Goal: Task Accomplishment & Management: Complete application form

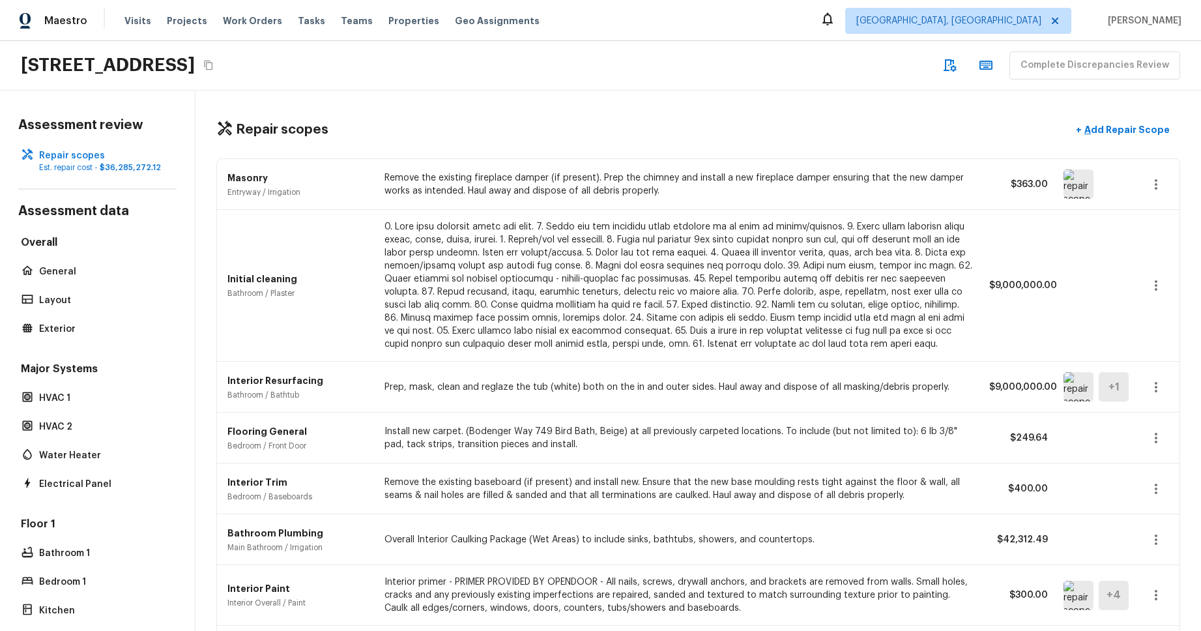
scroll to position [1149, 0]
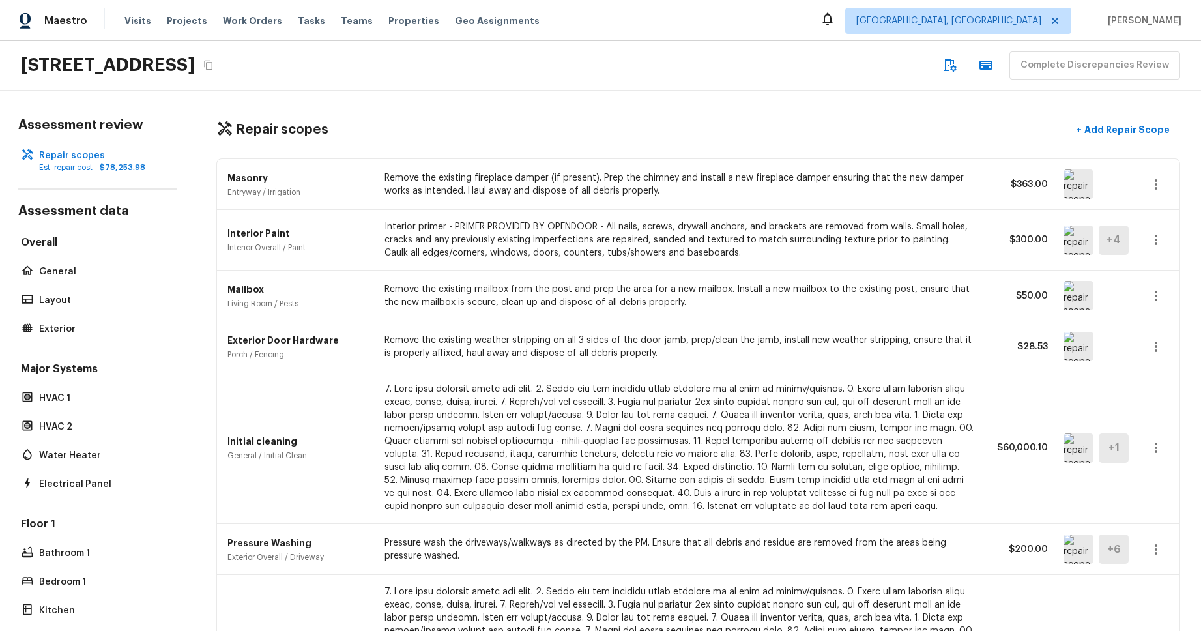
click at [1162, 184] on icon "button" at bounding box center [1156, 185] width 16 height 16
click at [1149, 227] on li "Edit" at bounding box center [1151, 222] width 85 height 39
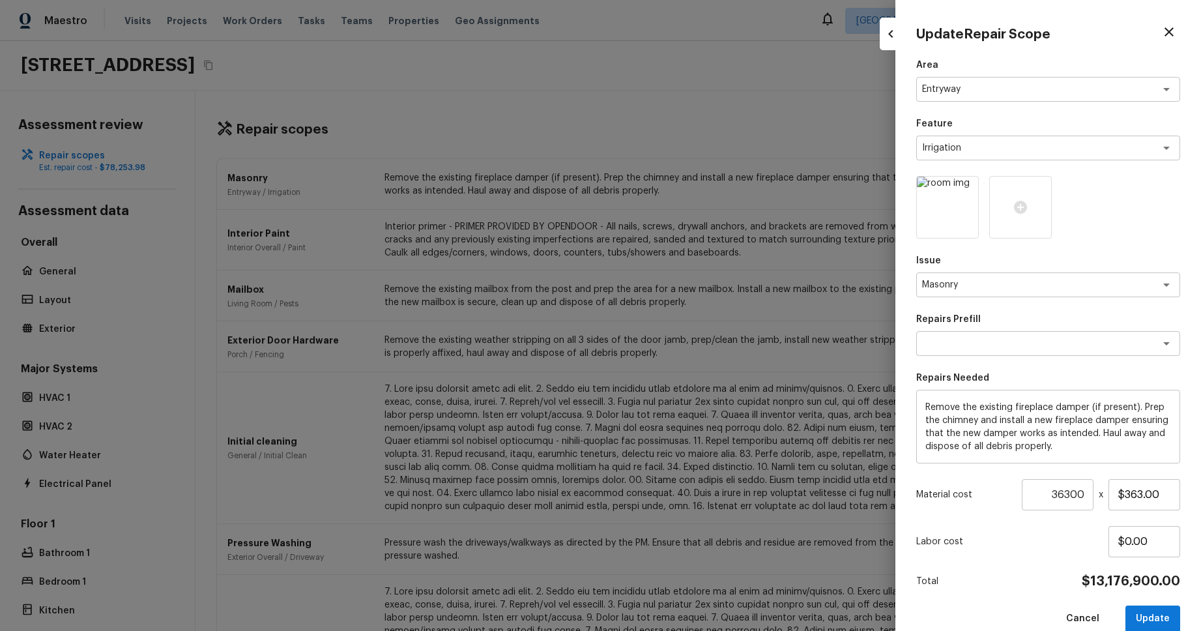
click at [1179, 37] on div "Update Repair Scope" at bounding box center [1048, 32] width 264 height 22
click at [1171, 35] on icon "button" at bounding box center [1169, 31] width 9 height 9
type input "1"
type input "$0.00"
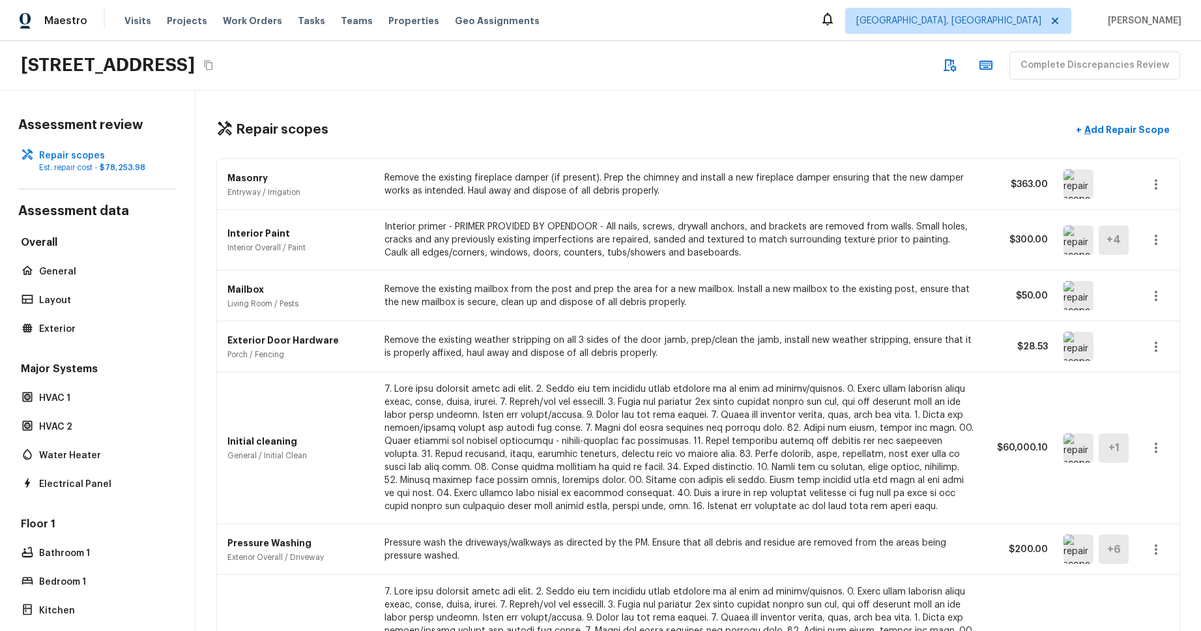
click at [1158, 185] on icon "button" at bounding box center [1156, 185] width 16 height 16
click at [1156, 226] on li "Edit" at bounding box center [1151, 222] width 85 height 39
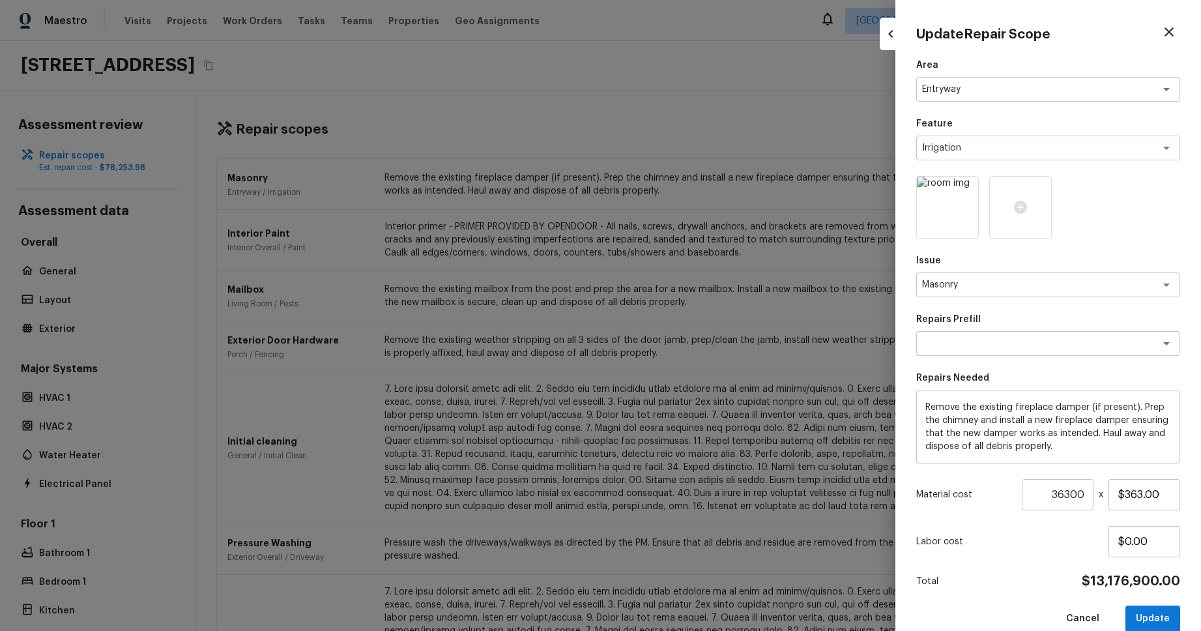
type input "1"
click at [857, 170] on div at bounding box center [600, 315] width 1201 height 631
type input "$0.00"
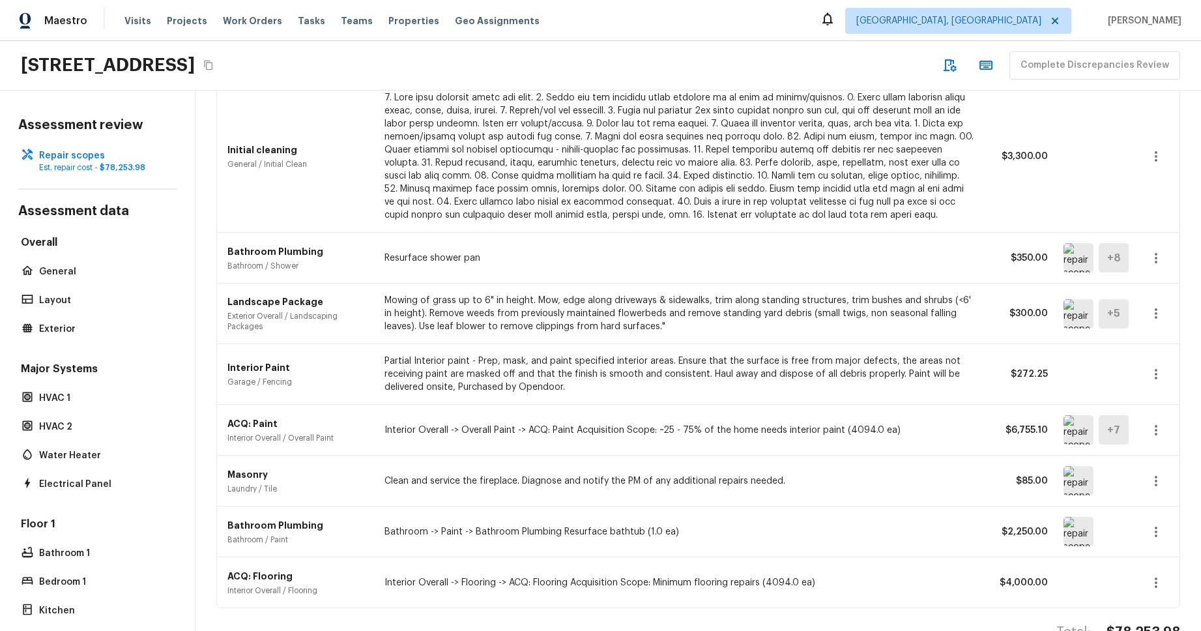
scroll to position [530, 0]
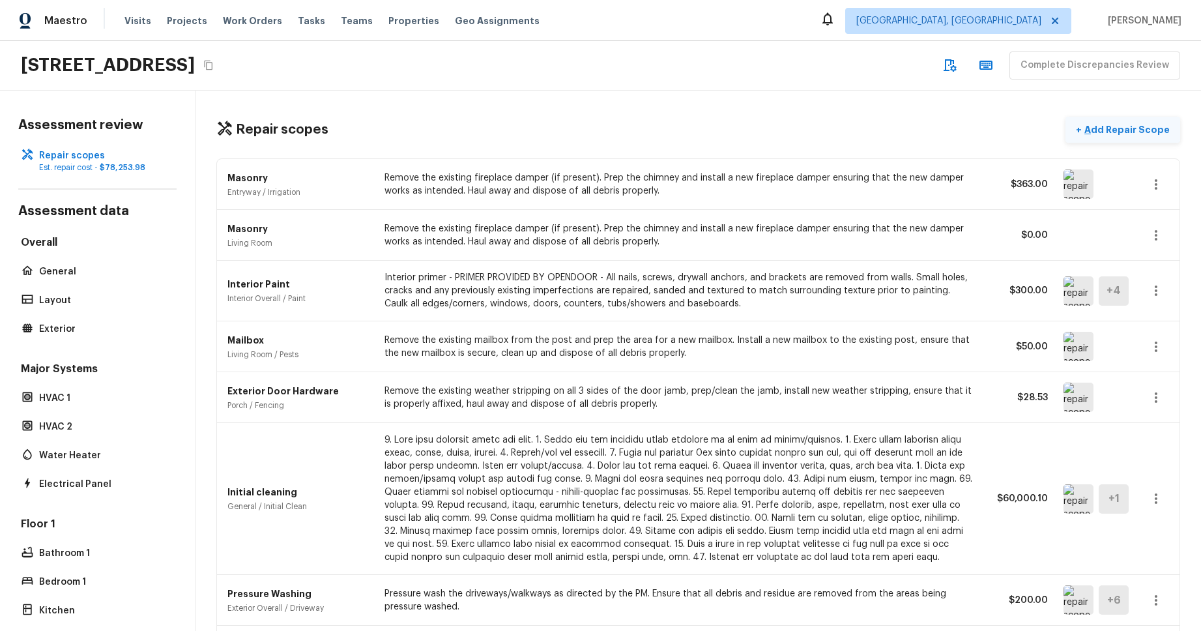
click at [1122, 133] on p "Add Repair Scope" at bounding box center [1126, 129] width 88 height 13
click at [768, 89] on div "16154 Skyridge Dr, Riverside, CA 92503 Complete Discrepancies Review" at bounding box center [600, 66] width 1201 height 50
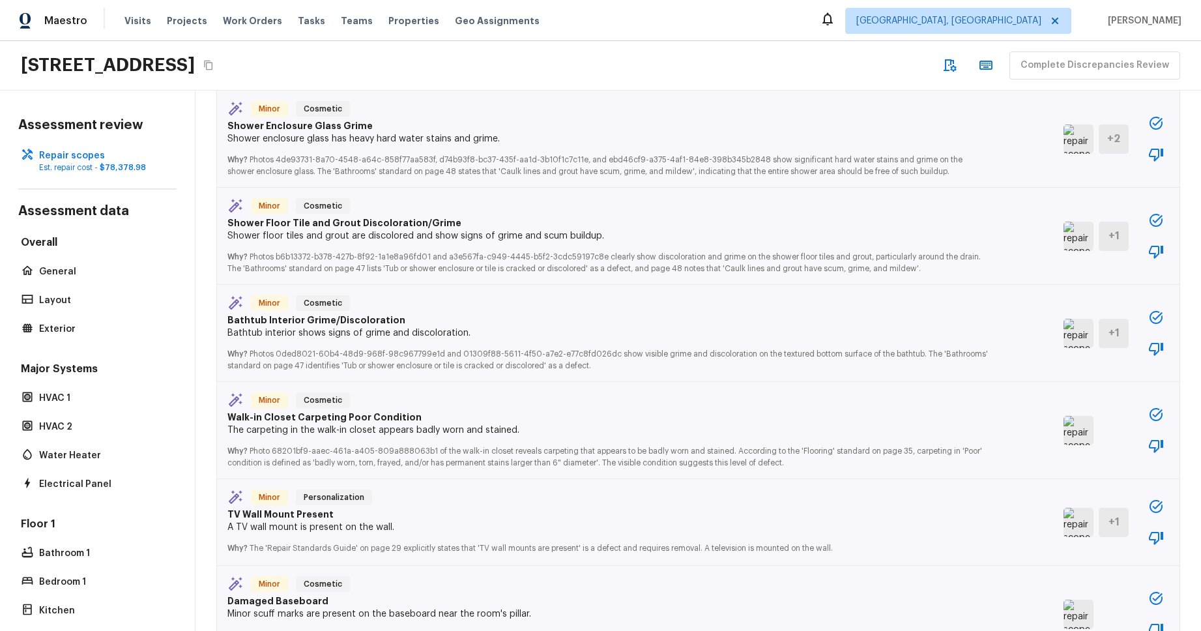
scroll to position [1815, 0]
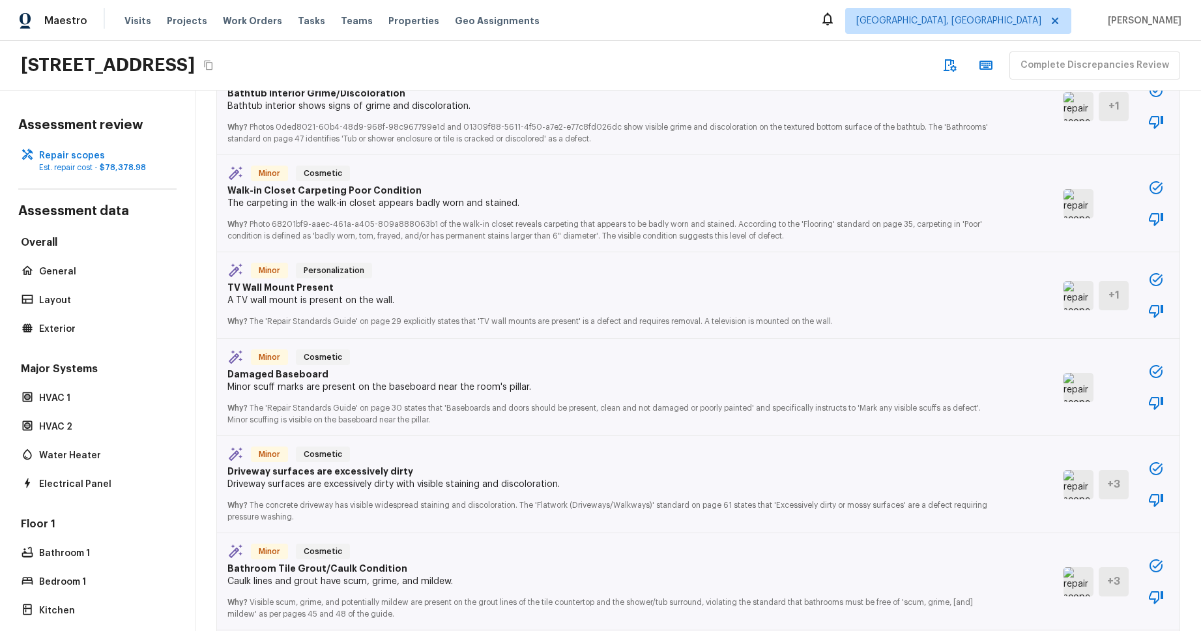
click at [1166, 279] on button "button" at bounding box center [1156, 280] width 26 height 26
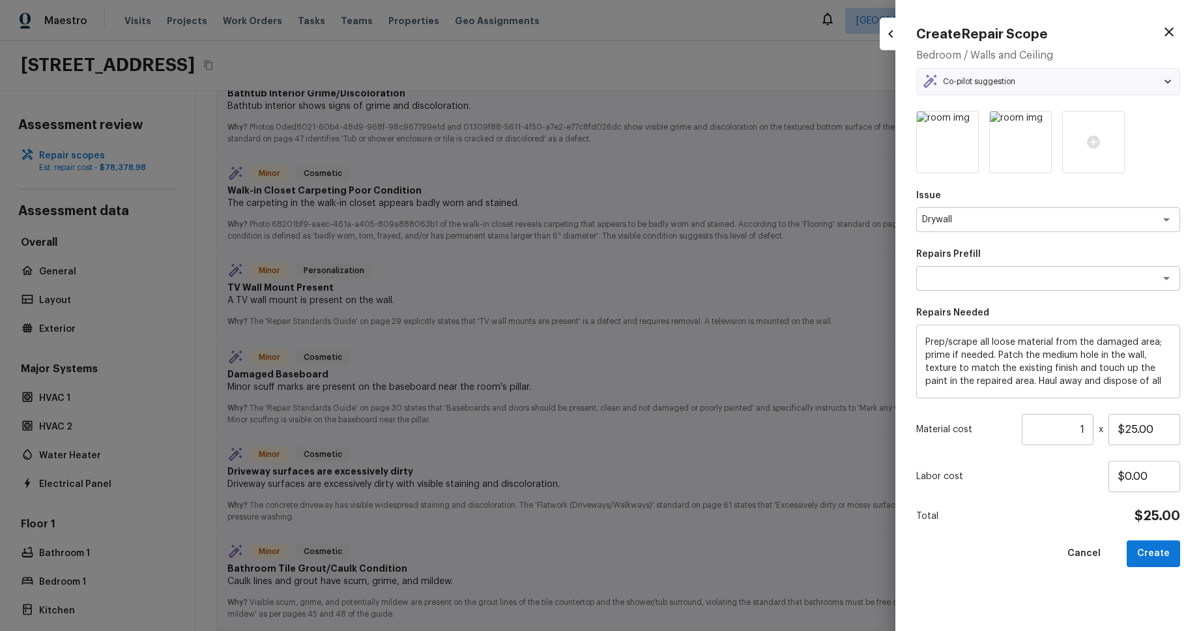
click at [817, 272] on div at bounding box center [600, 315] width 1201 height 631
type input "$0.00"
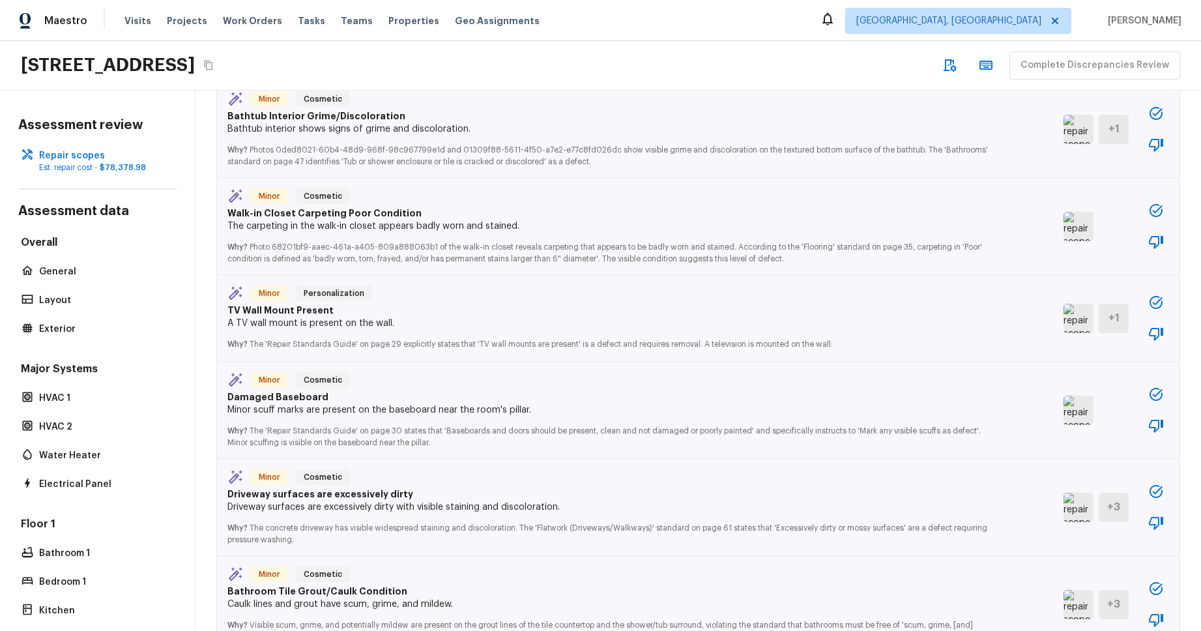
scroll to position [1788, 0]
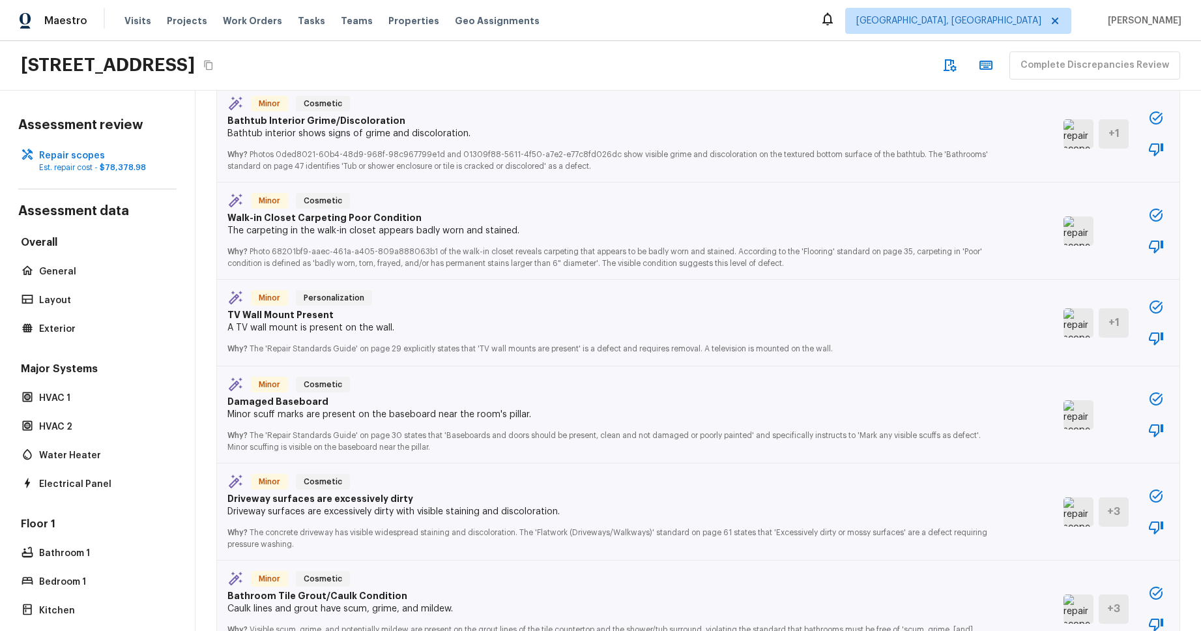
click at [1152, 117] on icon "button" at bounding box center [1156, 118] width 16 height 16
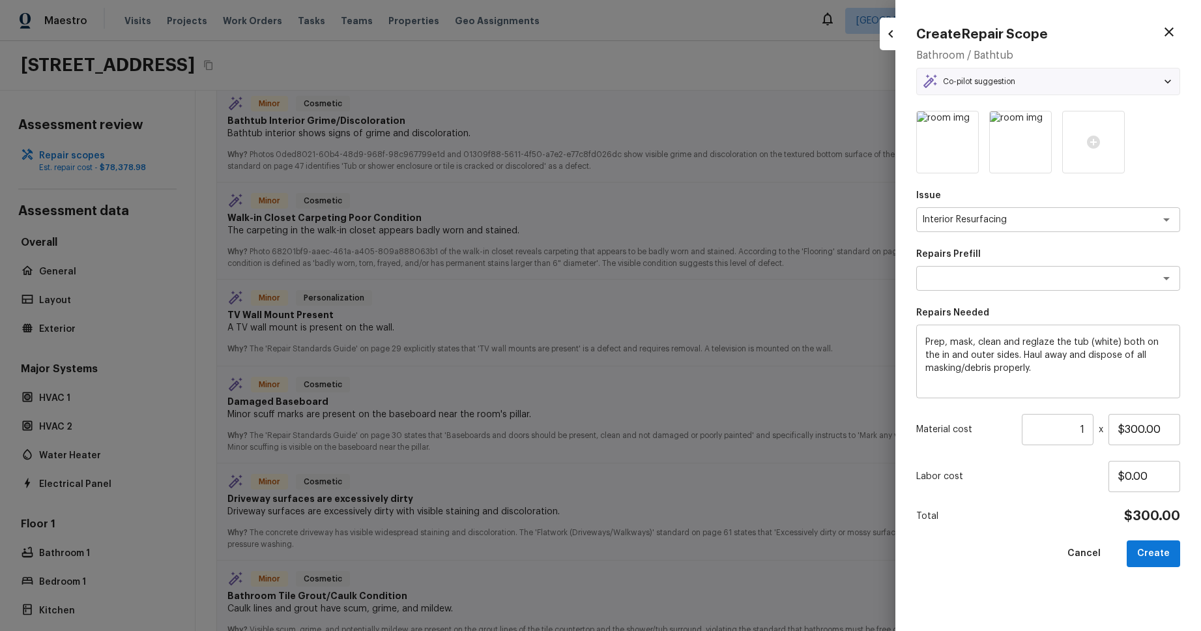
click at [828, 160] on div at bounding box center [600, 315] width 1201 height 631
type input "$0.00"
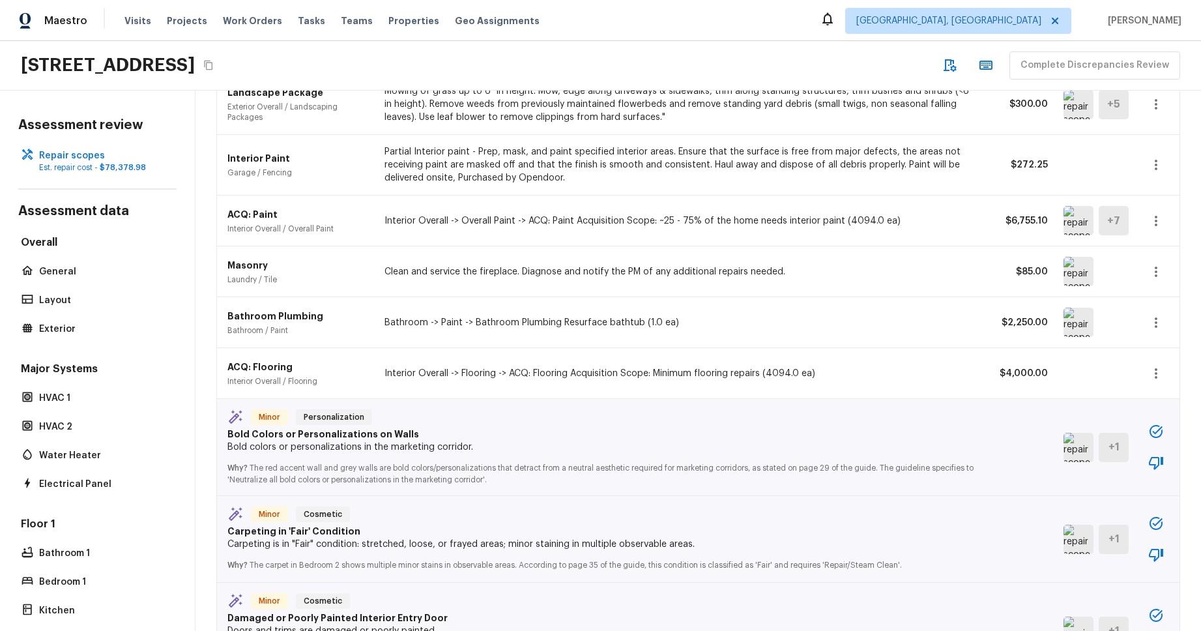
scroll to position [796, 0]
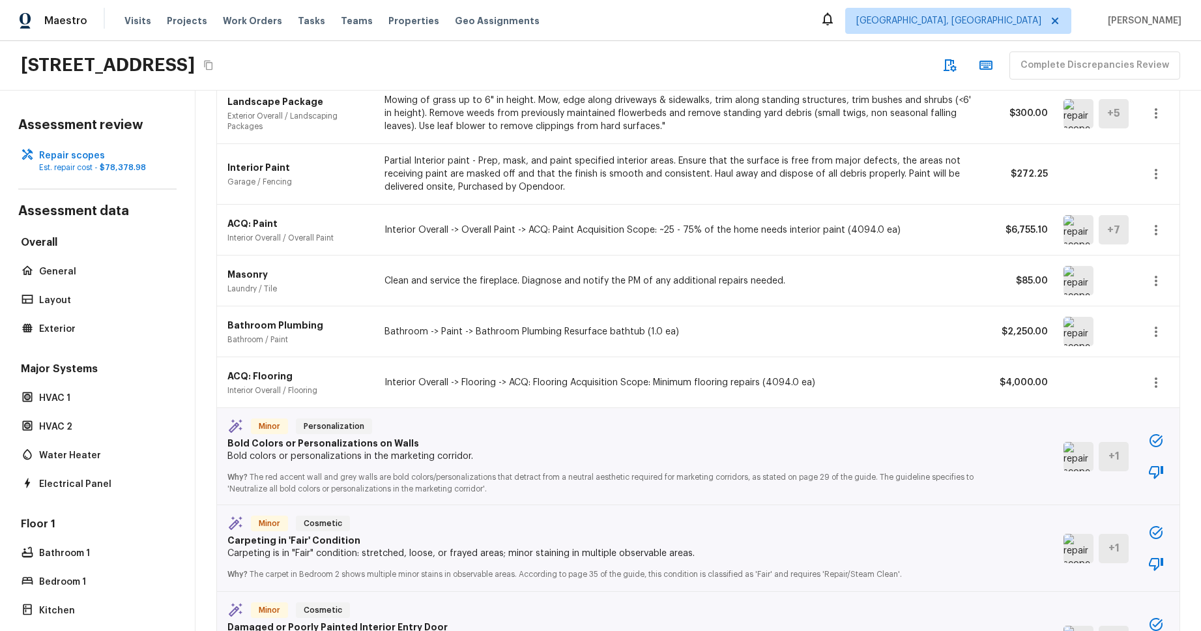
click at [1159, 226] on icon "button" at bounding box center [1156, 230] width 16 height 16
click at [1150, 279] on li "Edit" at bounding box center [1151, 267] width 85 height 39
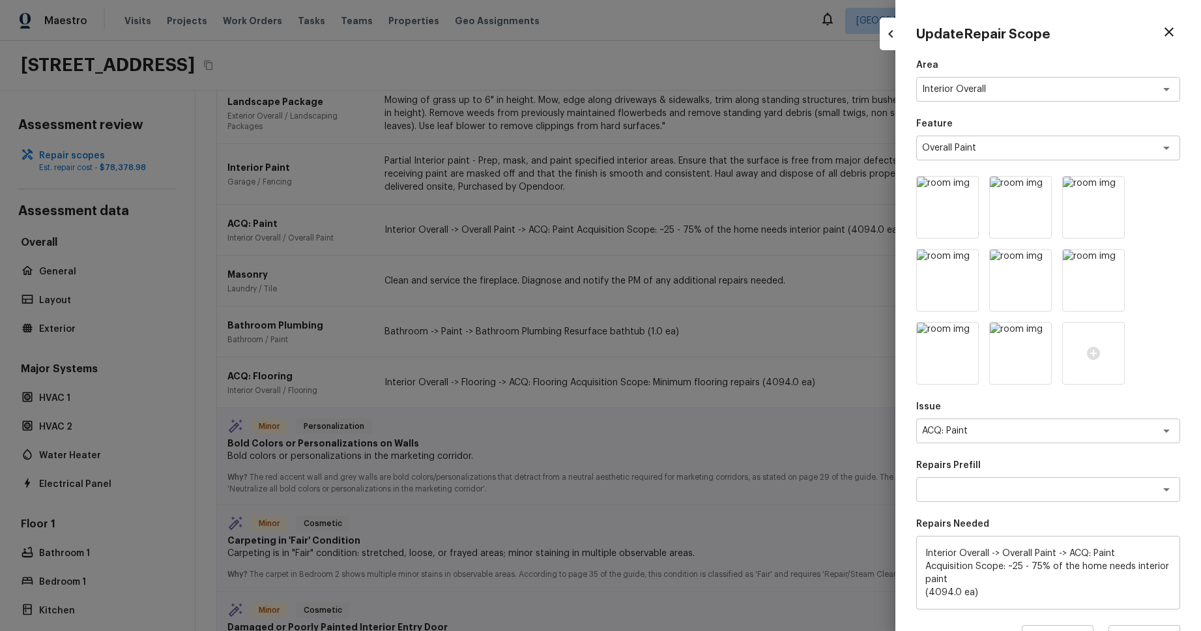
click at [749, 280] on div at bounding box center [600, 315] width 1201 height 631
type input "1"
type input "$0.00"
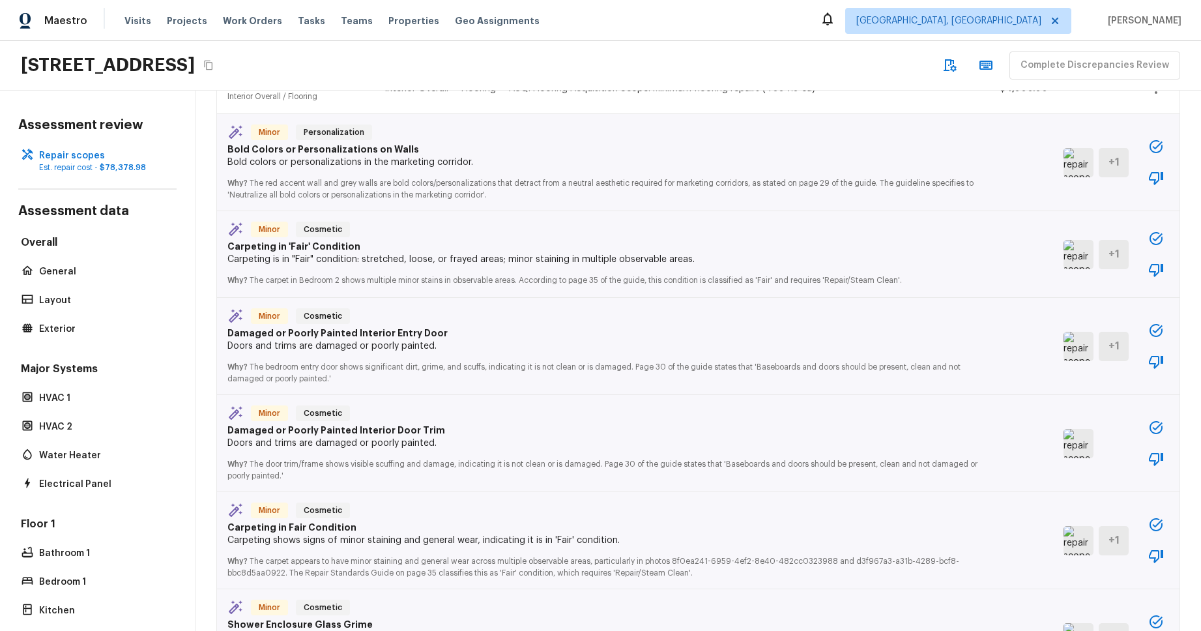
scroll to position [1126, 0]
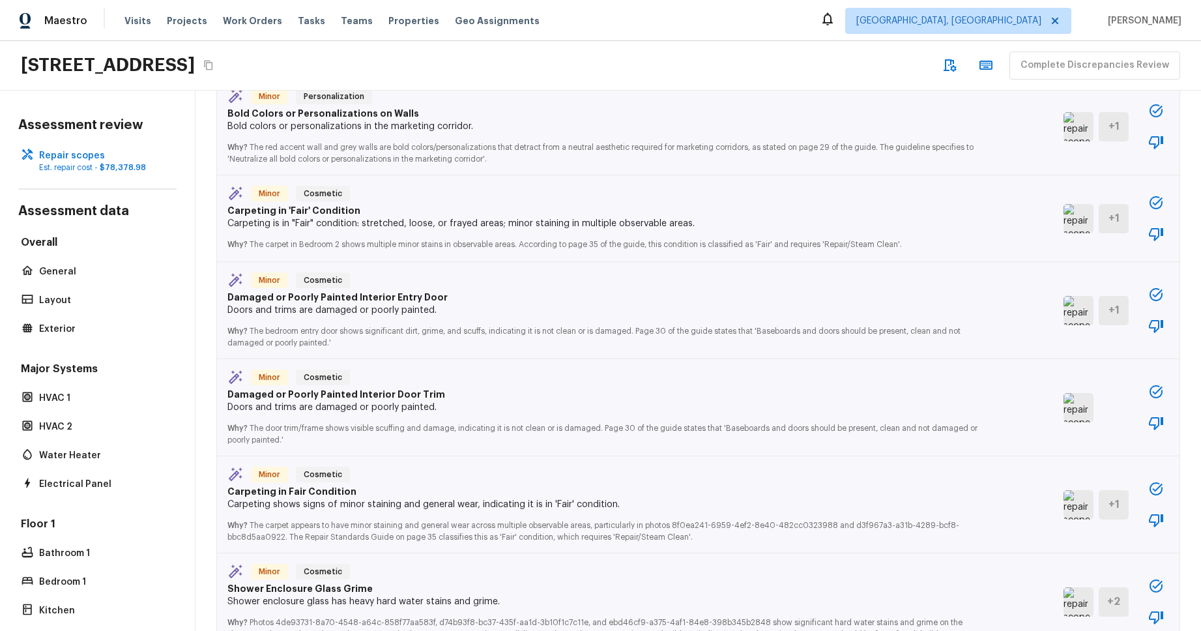
click at [1150, 292] on icon "button" at bounding box center [1156, 294] width 13 height 13
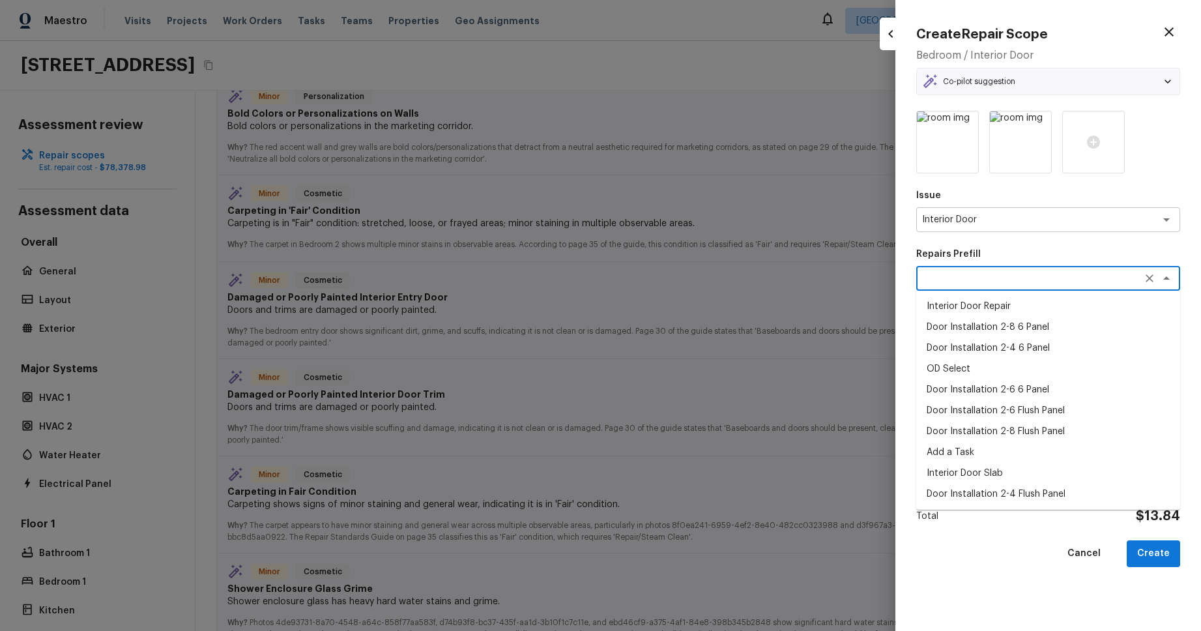
click at [1114, 284] on textarea at bounding box center [1030, 278] width 216 height 13
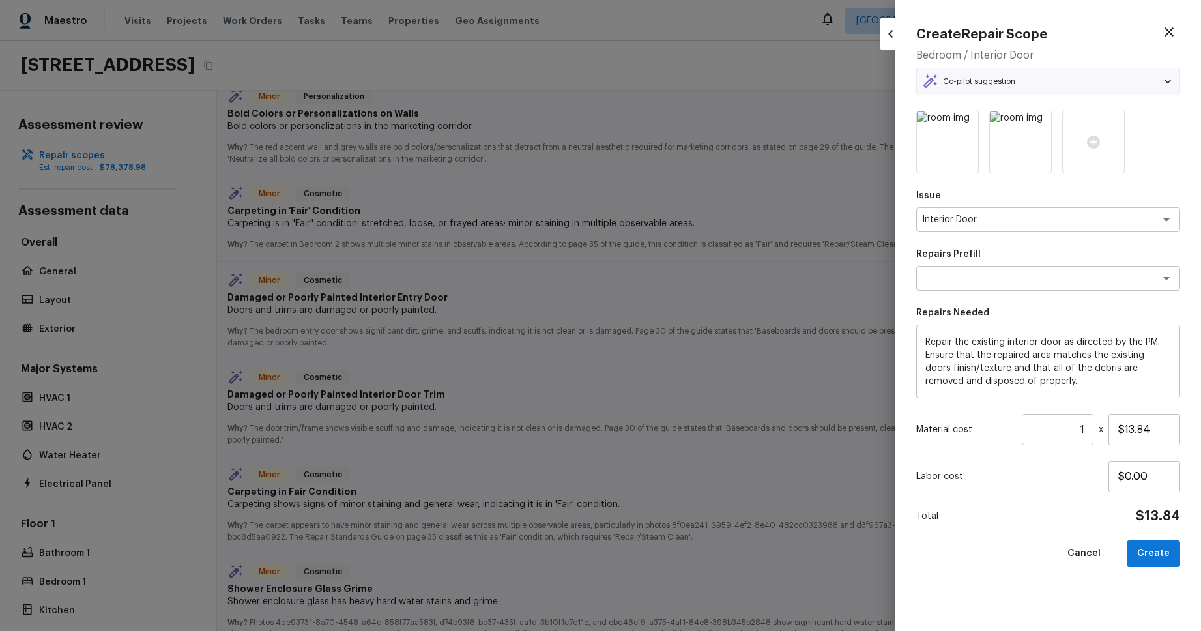
click at [859, 276] on div at bounding box center [600, 315] width 1201 height 631
type input "$0.00"
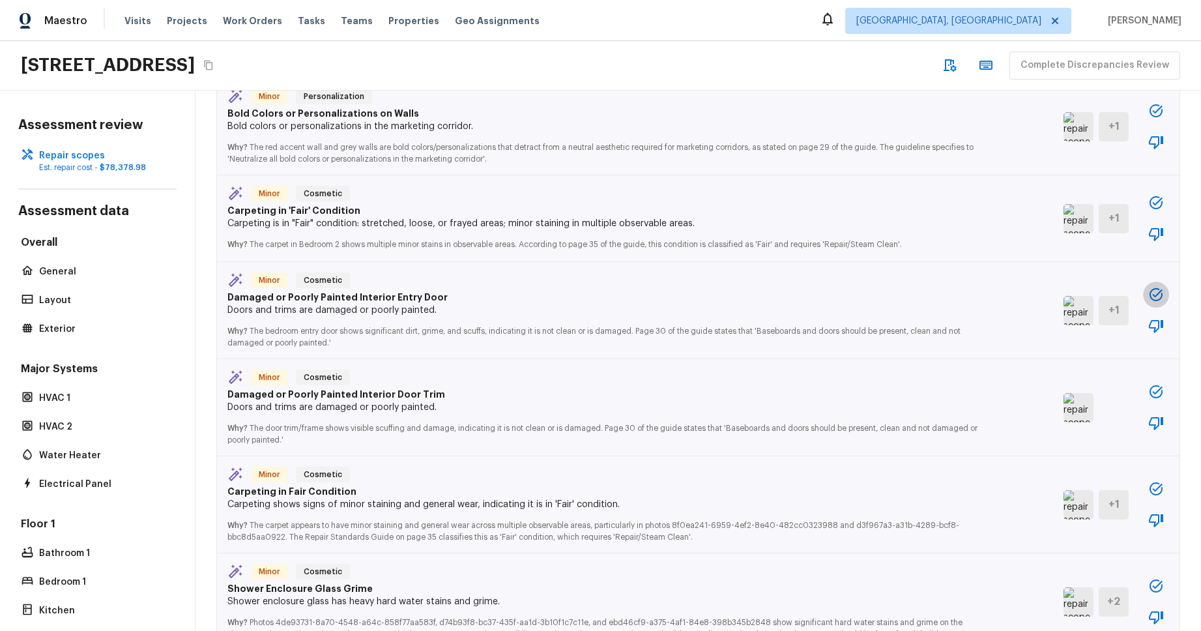
click at [1156, 294] on icon "button" at bounding box center [1156, 295] width 16 height 16
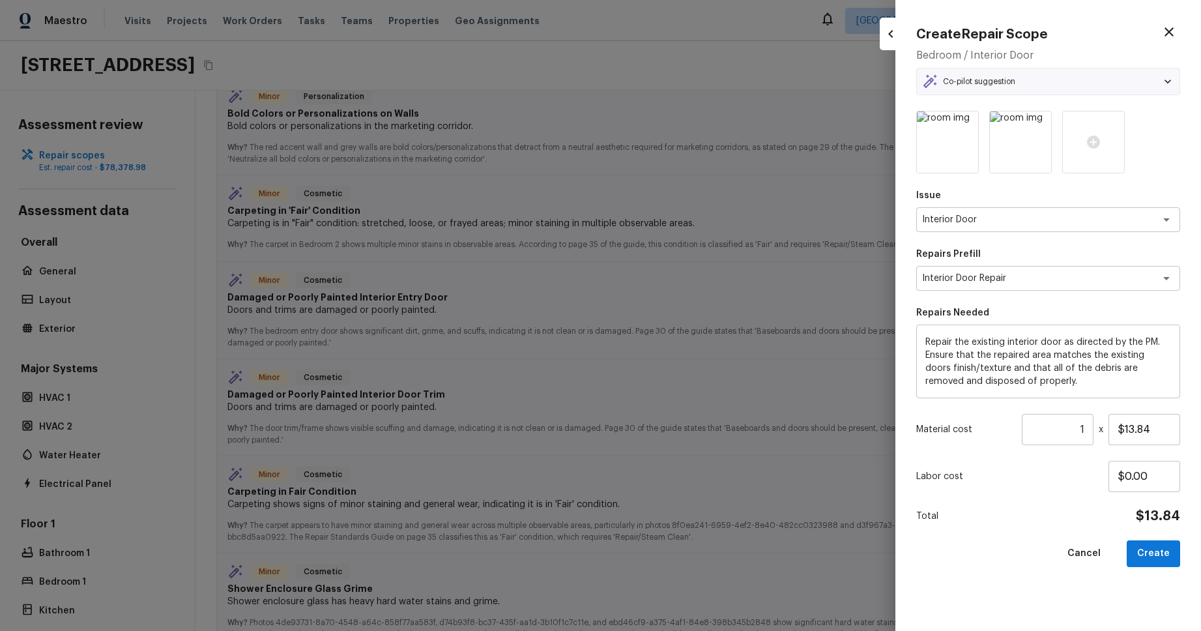
type textarea "Interior Door Repair"
click at [836, 372] on div at bounding box center [600, 315] width 1201 height 631
type input "$0.00"
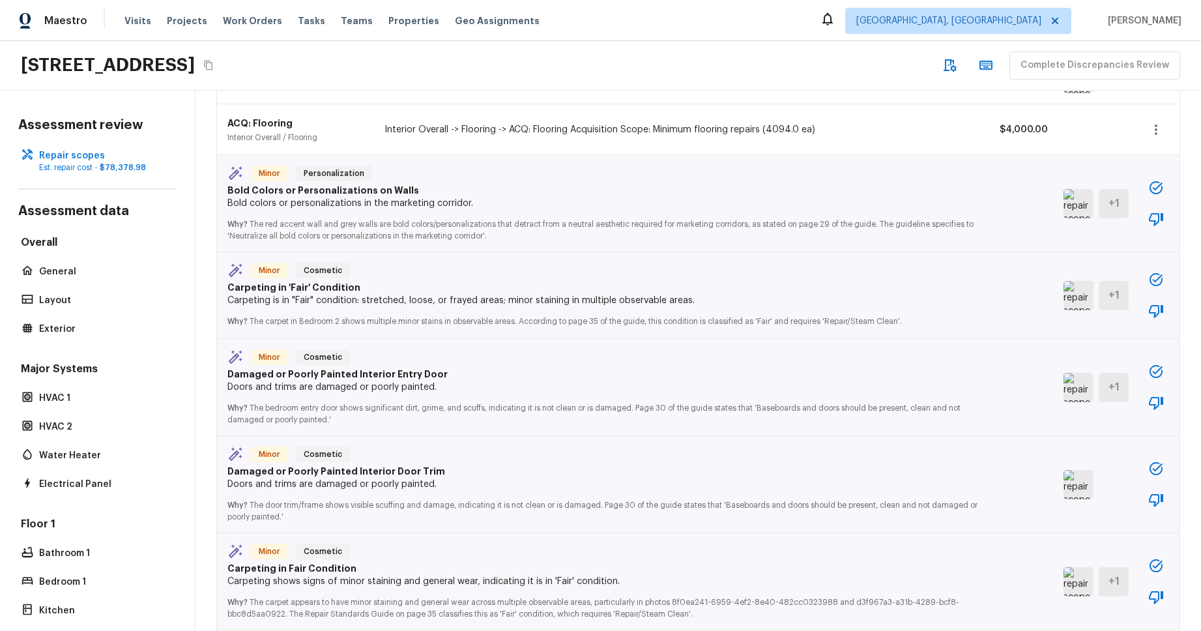
scroll to position [1102, 0]
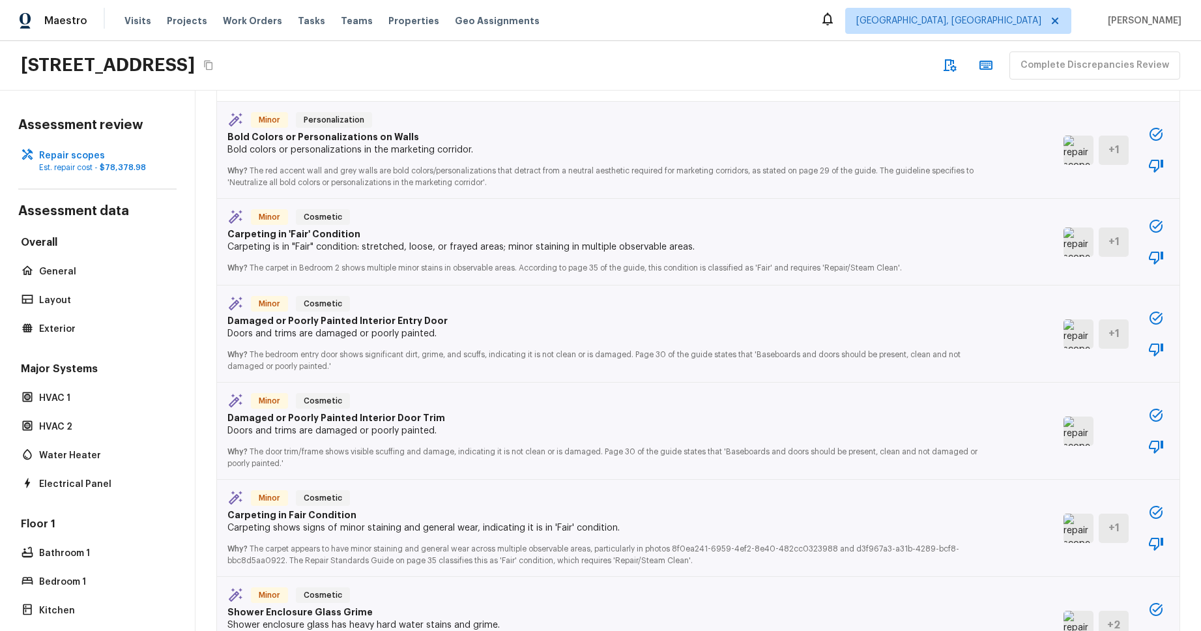
click at [1152, 226] on icon "button" at bounding box center [1156, 226] width 13 height 13
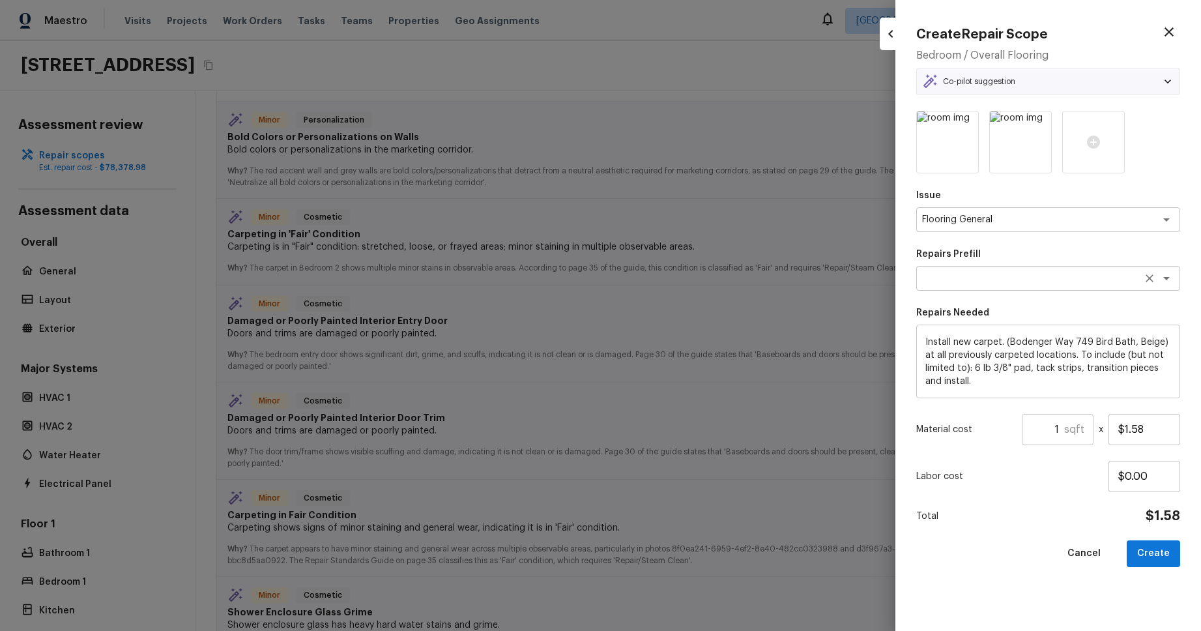
click at [1113, 280] on textarea at bounding box center [1030, 278] width 216 height 13
click at [1105, 245] on div "Issue Flooring General x ​ Repairs Prefill x ​ Repairs Needed Install new carpe…" at bounding box center [1048, 360] width 264 height 499
click at [1052, 218] on textarea "Flooring General" at bounding box center [1030, 219] width 216 height 13
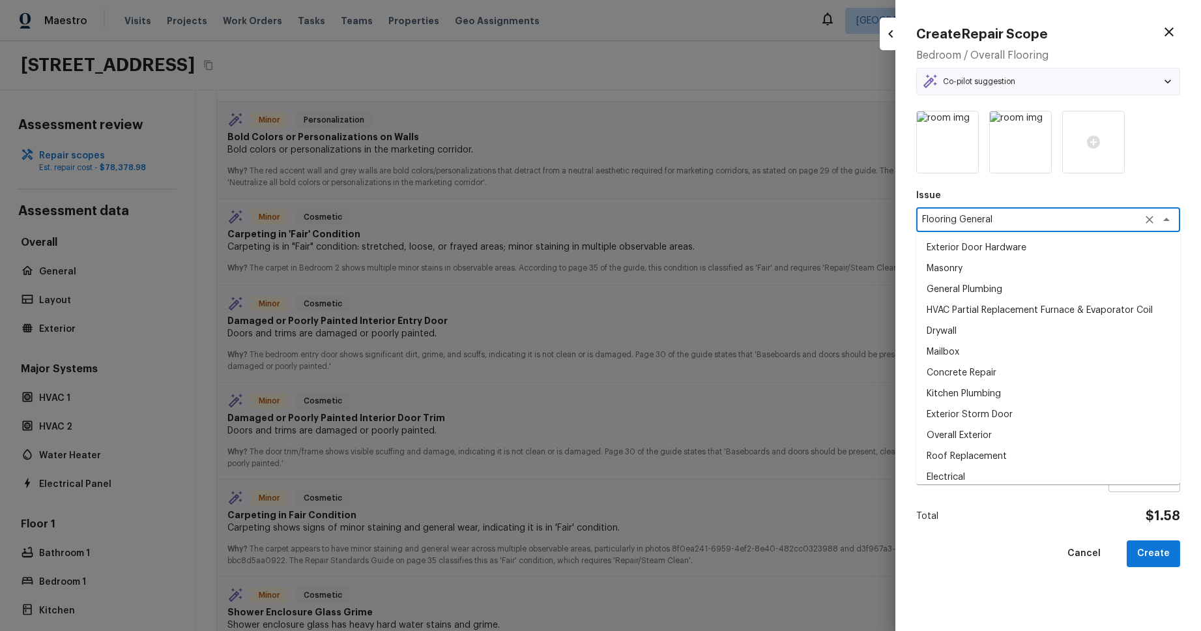
scroll to position [1961, 0]
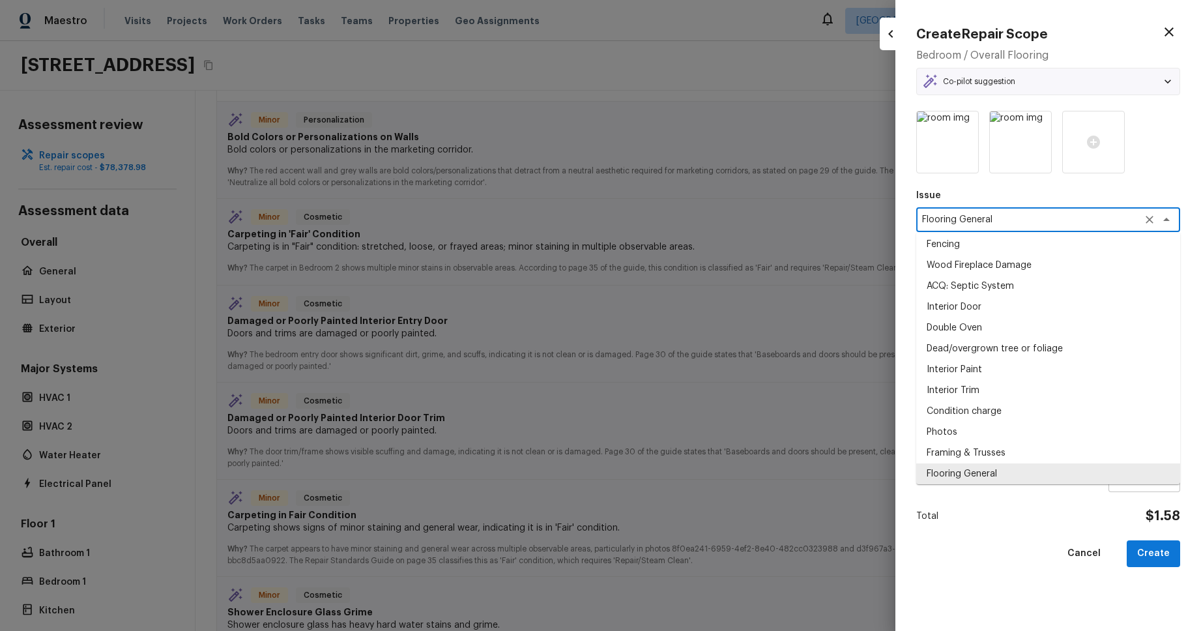
click at [1099, 194] on p "Issue" at bounding box center [1048, 195] width 264 height 13
